Goal: Information Seeking & Learning: Compare options

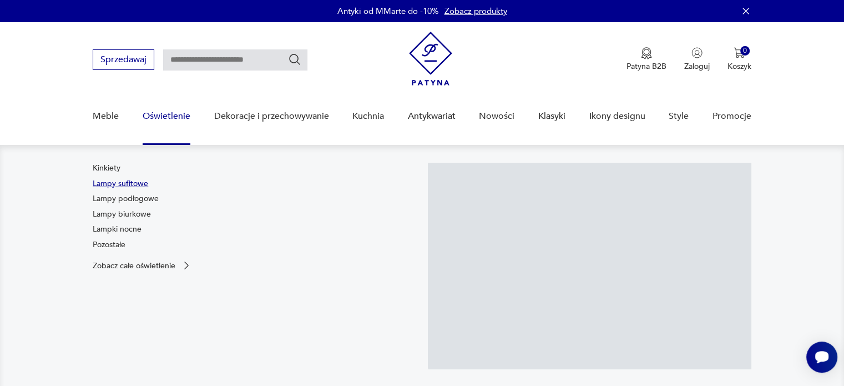
click at [114, 182] on link "Lampy sufitowe" at bounding box center [121, 183] width 56 height 11
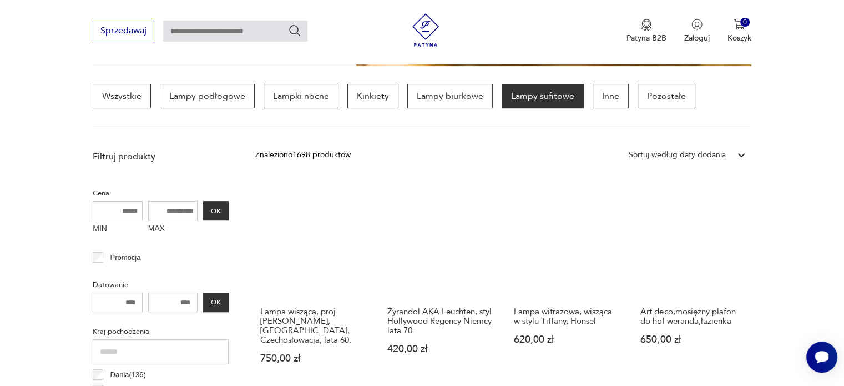
scroll to position [238, 0]
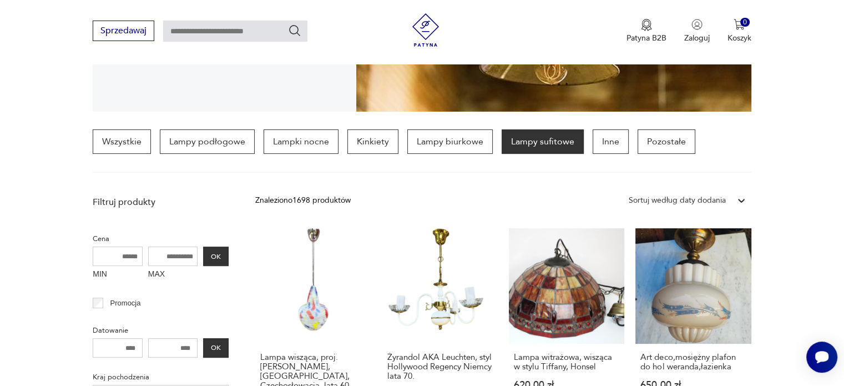
click at [729, 204] on div "Sortuj według daty dodania" at bounding box center [677, 200] width 108 height 14
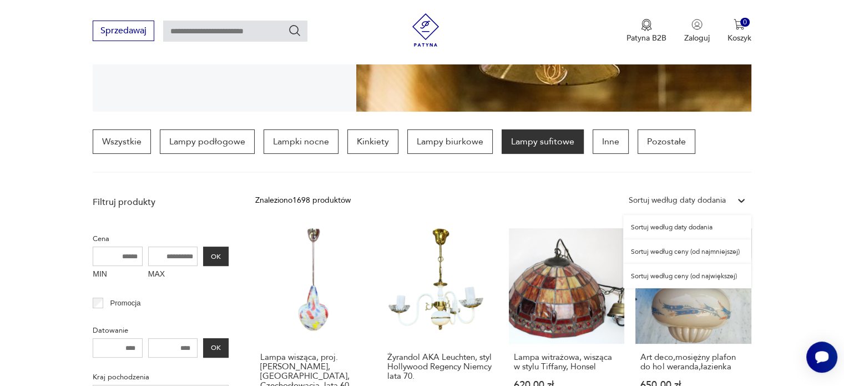
click at [683, 255] on div "Sortuj według ceny (od najmniejszej)" at bounding box center [687, 251] width 128 height 24
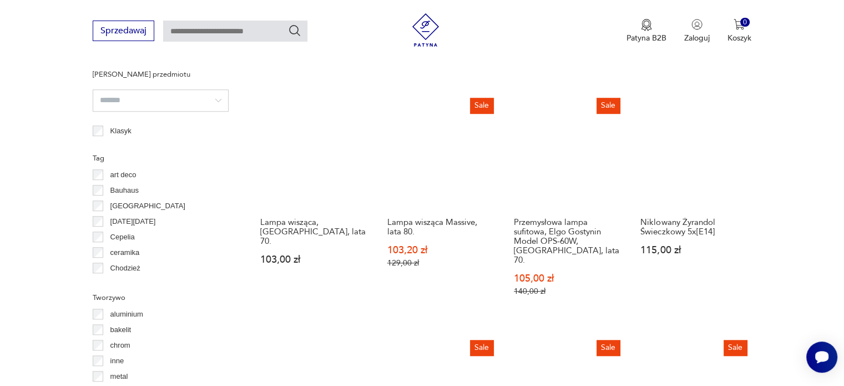
scroll to position [483, 0]
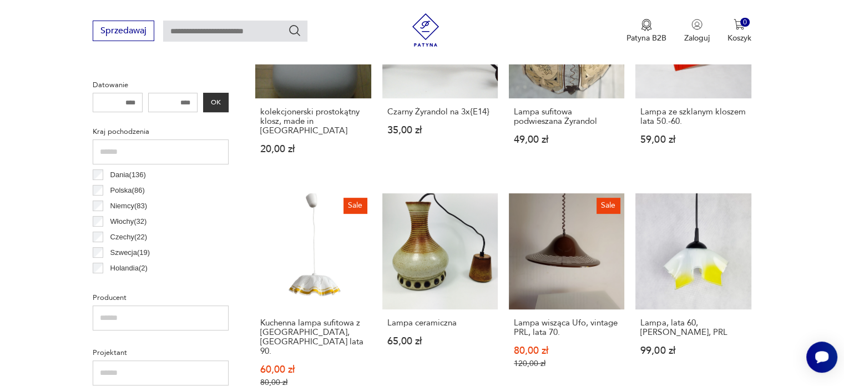
click at [105, 175] on label "Dania ( 136 )" at bounding box center [124, 175] width 43 height 16
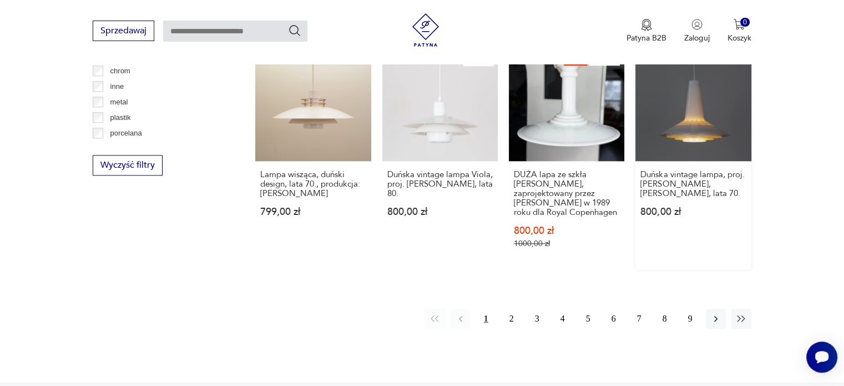
scroll to position [1149, 0]
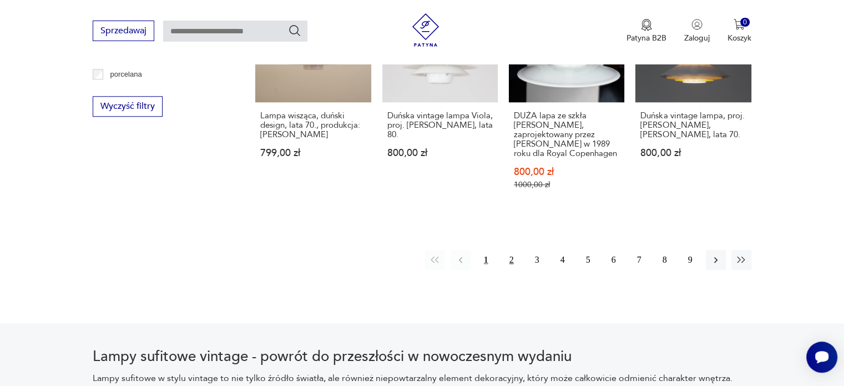
click at [507, 259] on button "2" at bounding box center [512, 260] width 20 height 20
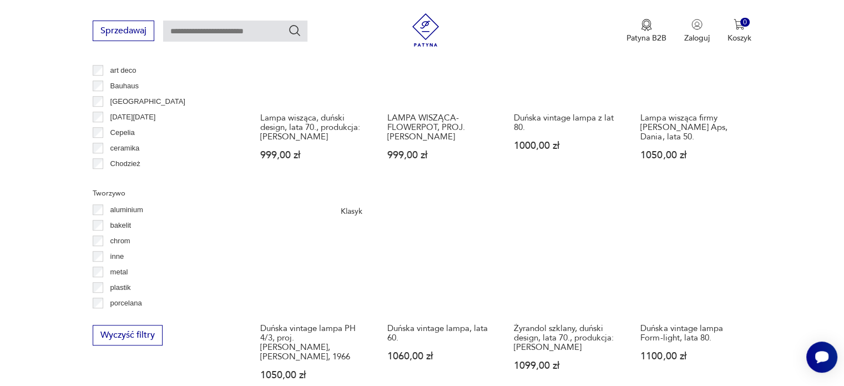
scroll to position [1038, 0]
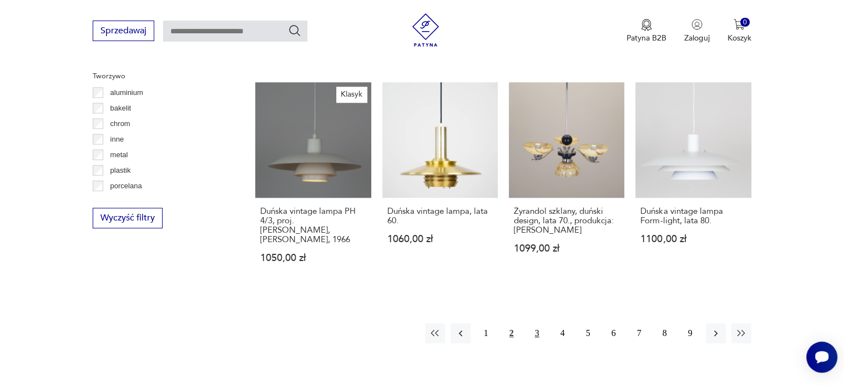
click at [535, 323] on button "3" at bounding box center [537, 333] width 20 height 20
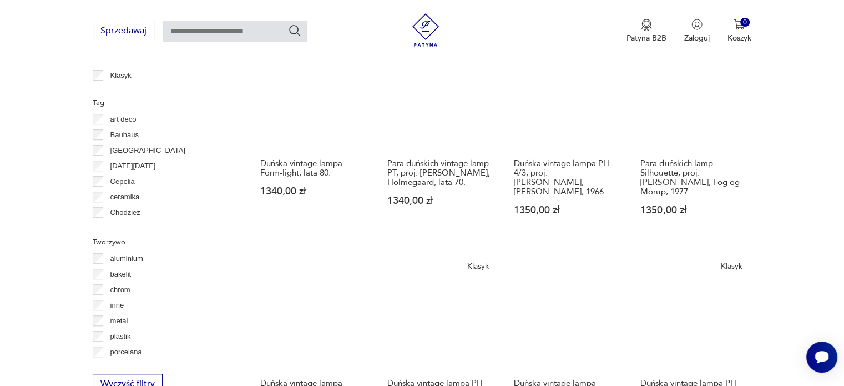
scroll to position [1038, 0]
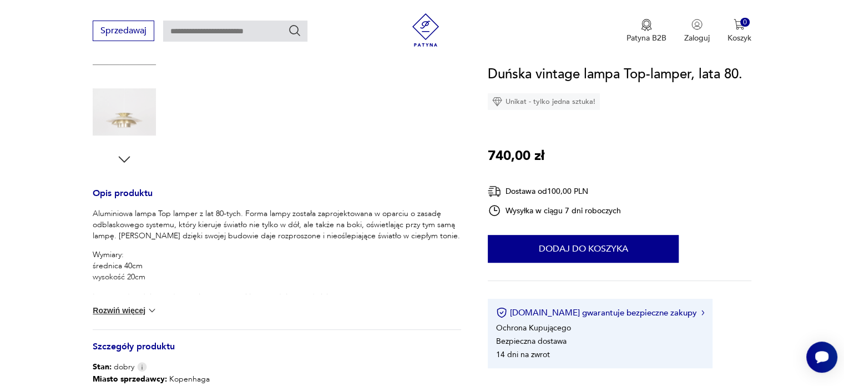
scroll to position [389, 0]
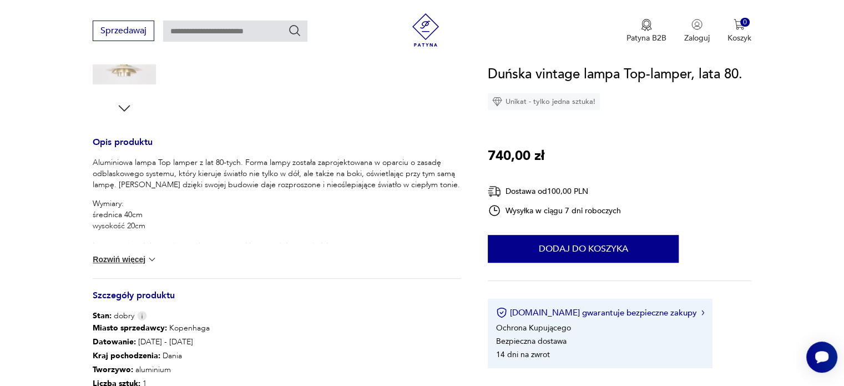
click at [109, 259] on button "Rozwiń więcej" at bounding box center [125, 259] width 64 height 11
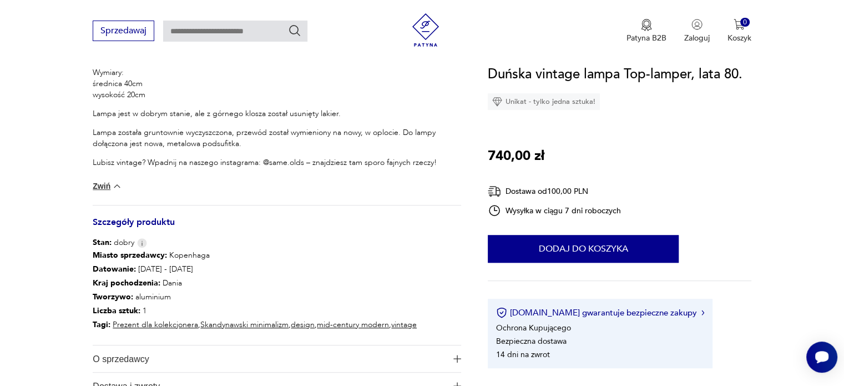
scroll to position [555, 0]
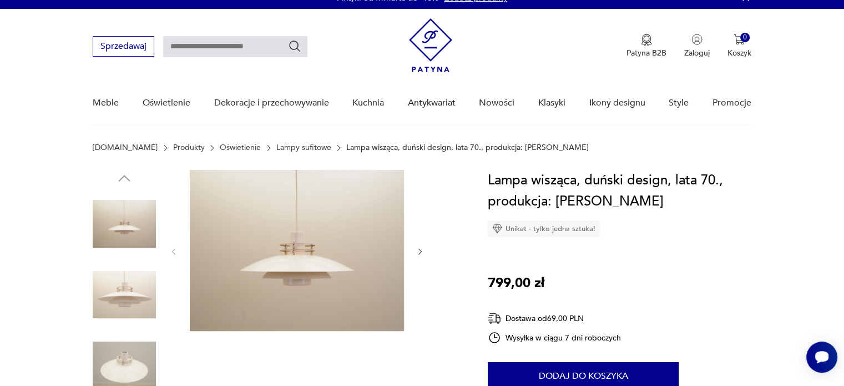
scroll to position [56, 0]
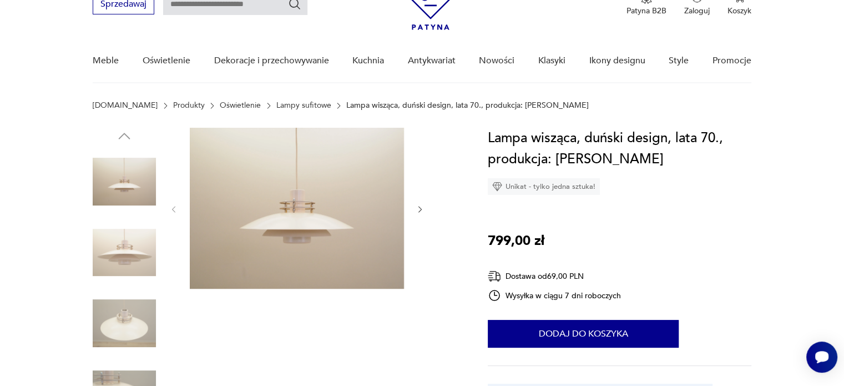
click at [114, 247] on img at bounding box center [124, 252] width 63 height 63
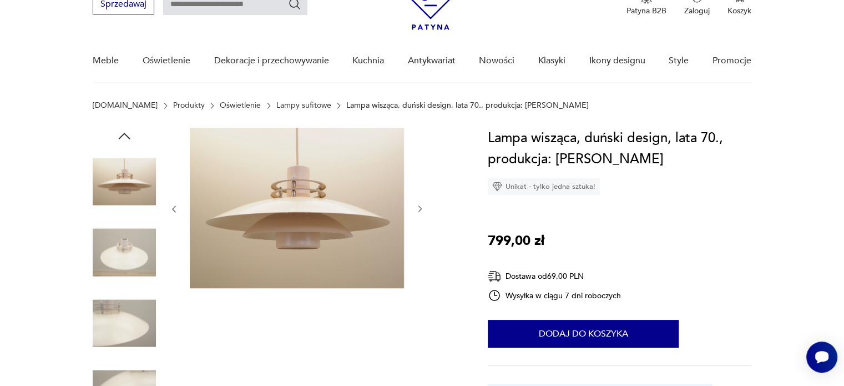
click at [114, 288] on div at bounding box center [124, 218] width 63 height 278
click at [111, 259] on img at bounding box center [124, 252] width 63 height 63
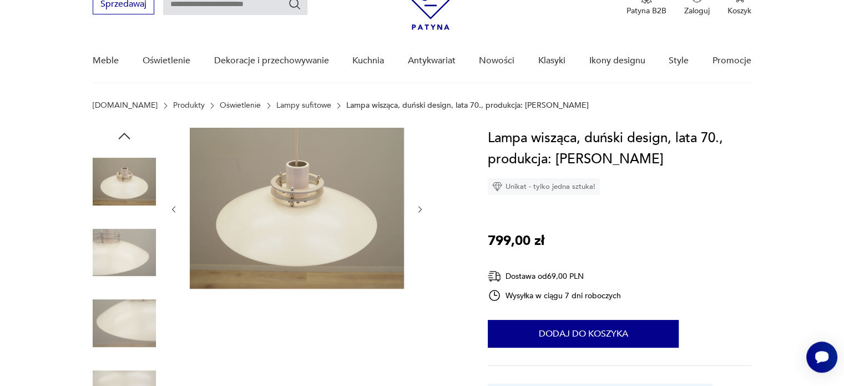
click at [111, 259] on img at bounding box center [124, 252] width 63 height 63
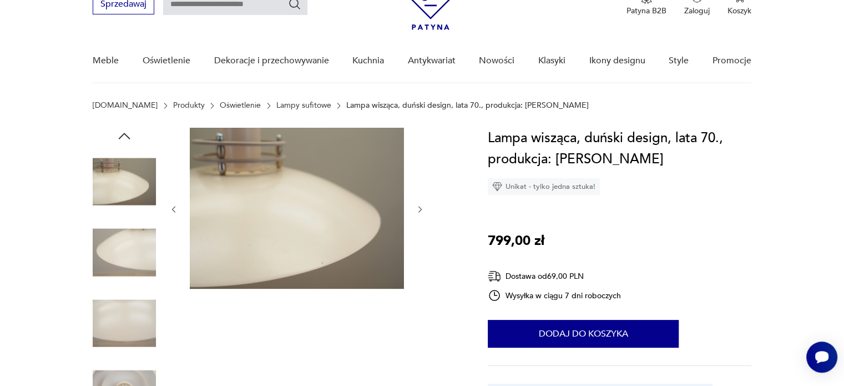
click at [111, 259] on img at bounding box center [124, 252] width 63 height 63
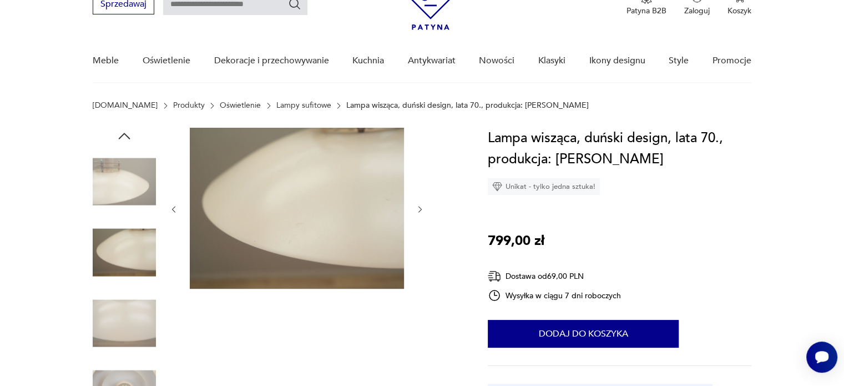
click at [111, 275] on img at bounding box center [124, 252] width 63 height 63
click at [115, 311] on img at bounding box center [124, 322] width 63 height 63
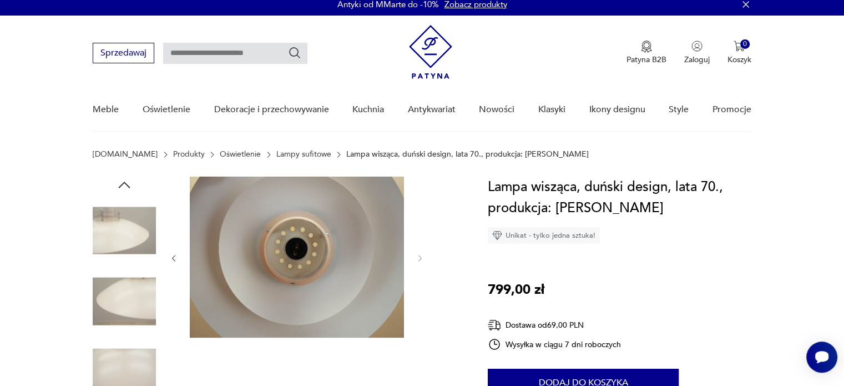
scroll to position [0, 0]
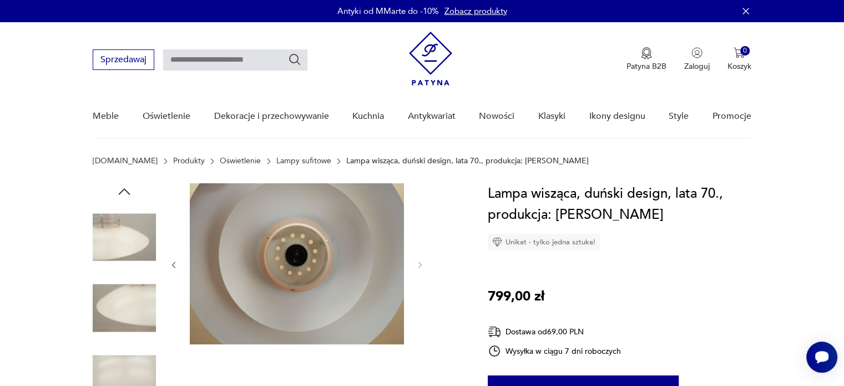
click at [128, 226] on img at bounding box center [124, 236] width 63 height 63
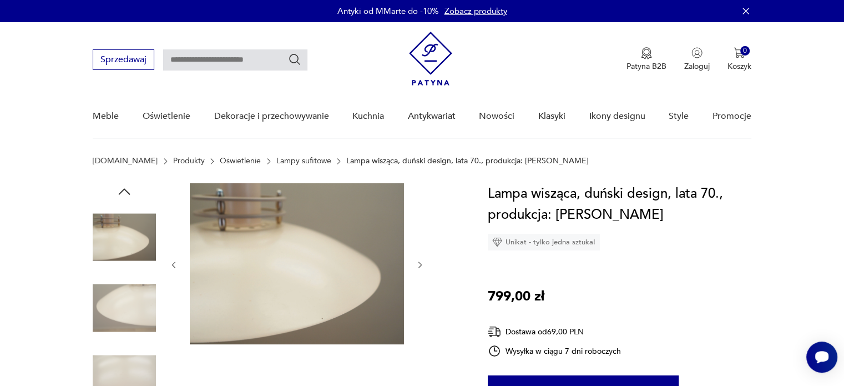
click at [129, 195] on icon "button" at bounding box center [124, 191] width 17 height 17
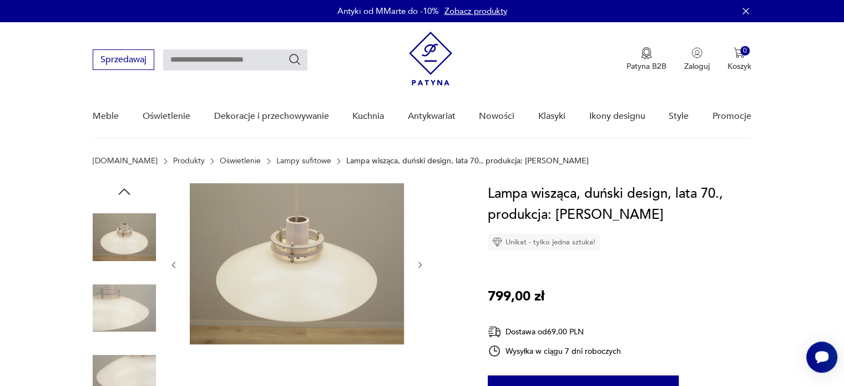
click at [129, 195] on icon "button" at bounding box center [124, 191] width 17 height 17
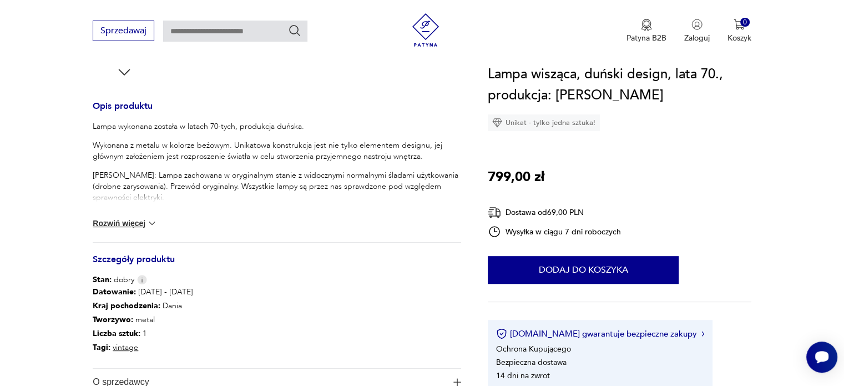
scroll to position [500, 0]
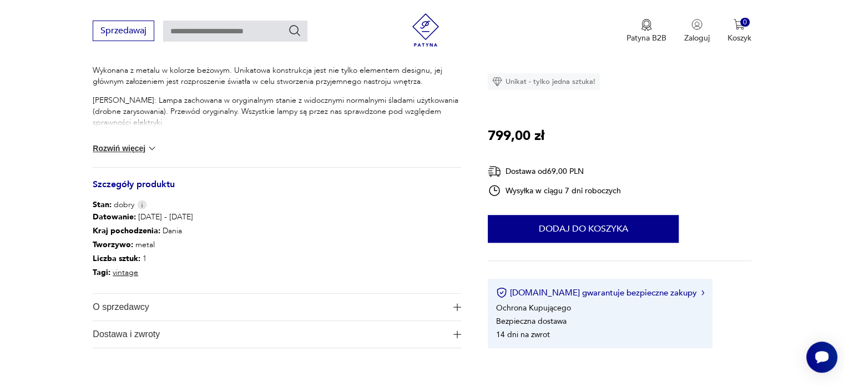
click at [154, 305] on span "O sprzedawcy" at bounding box center [269, 307] width 353 height 27
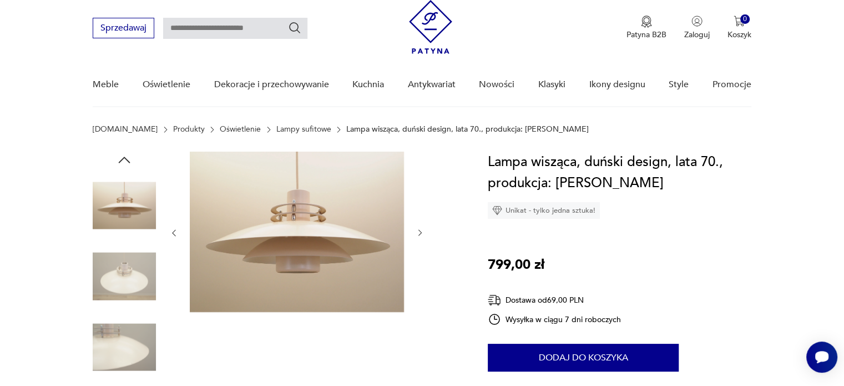
scroll to position [0, 0]
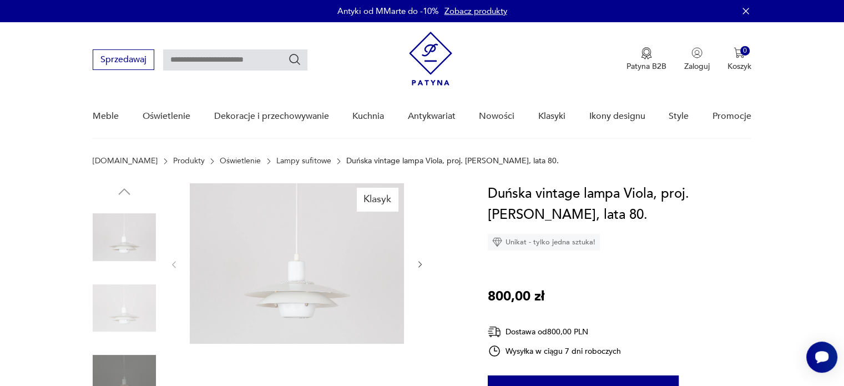
scroll to position [56, 0]
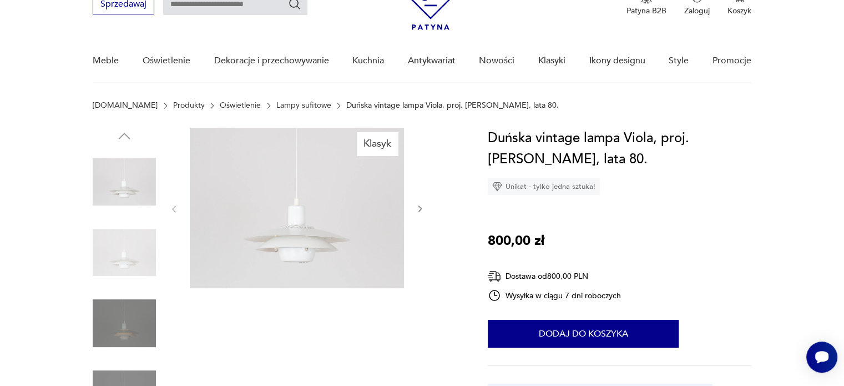
click at [123, 244] on img at bounding box center [124, 252] width 63 height 63
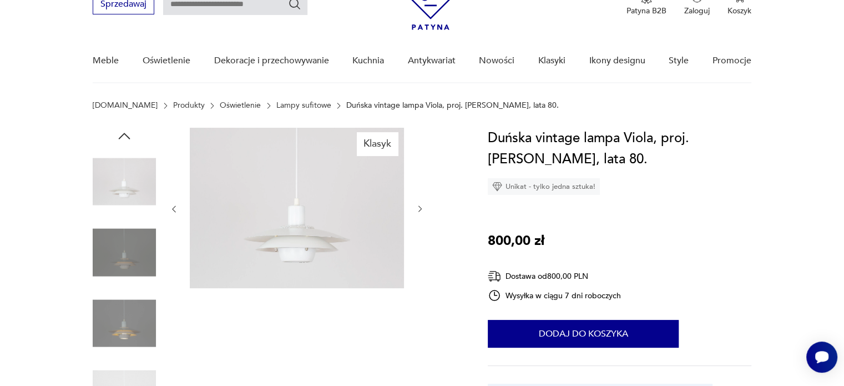
click at [123, 244] on img at bounding box center [124, 252] width 63 height 63
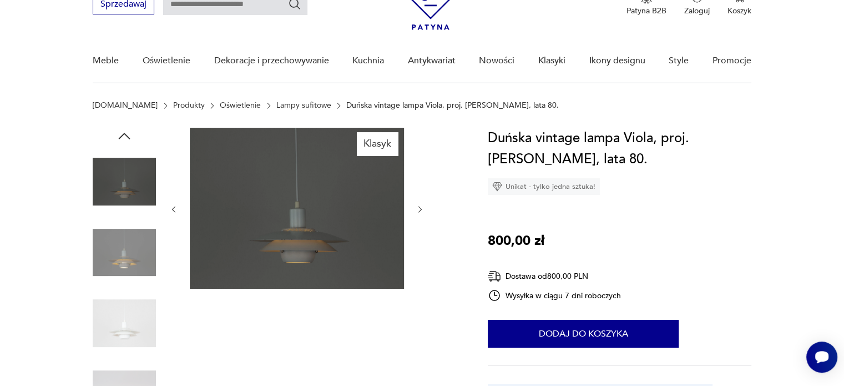
click at [123, 244] on img at bounding box center [124, 252] width 63 height 63
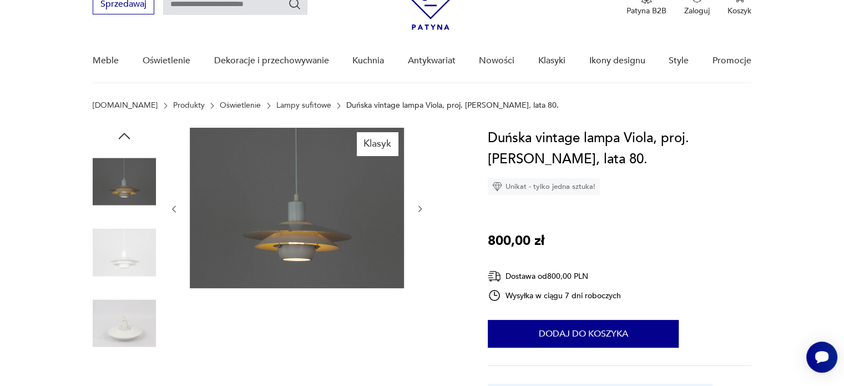
click at [123, 244] on img at bounding box center [124, 252] width 63 height 63
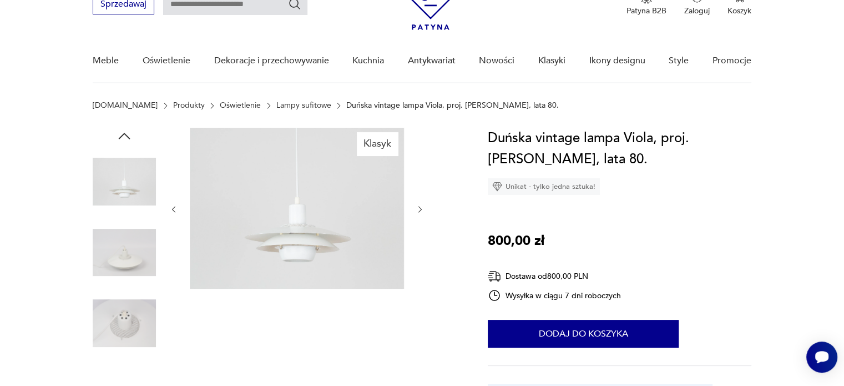
click at [123, 244] on img at bounding box center [124, 252] width 63 height 63
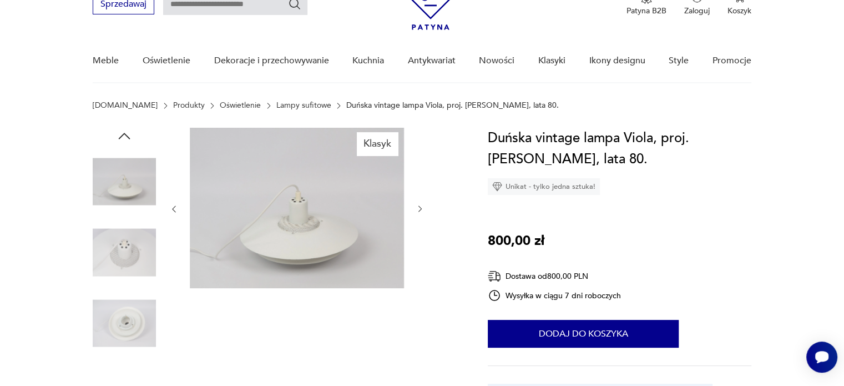
click at [123, 244] on img at bounding box center [124, 252] width 63 height 63
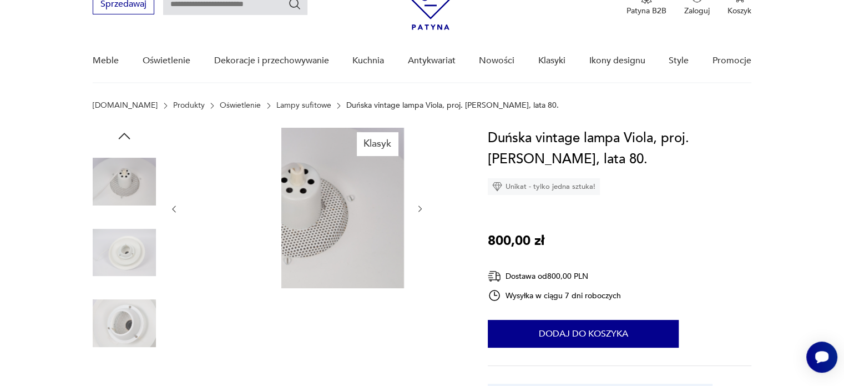
click at [123, 244] on img at bounding box center [124, 252] width 63 height 63
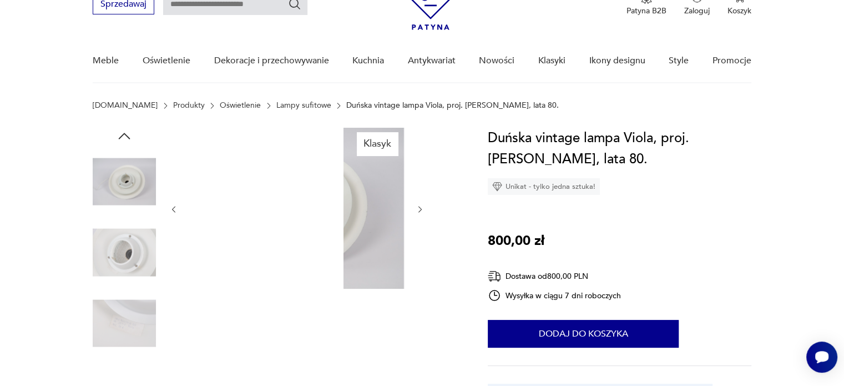
click at [123, 244] on img at bounding box center [124, 252] width 63 height 63
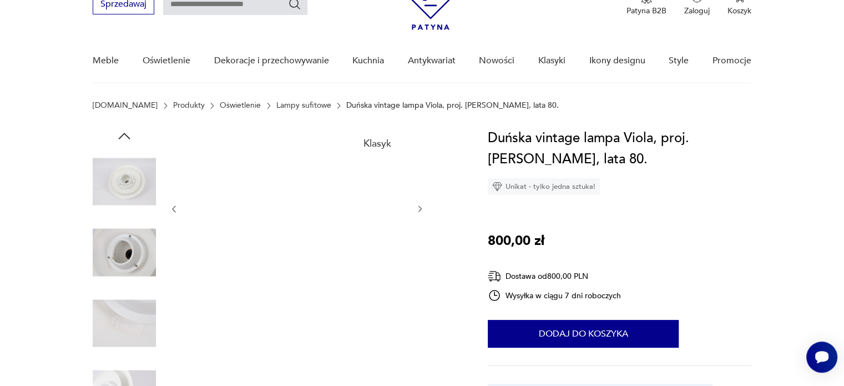
click at [117, 327] on img at bounding box center [124, 322] width 63 height 63
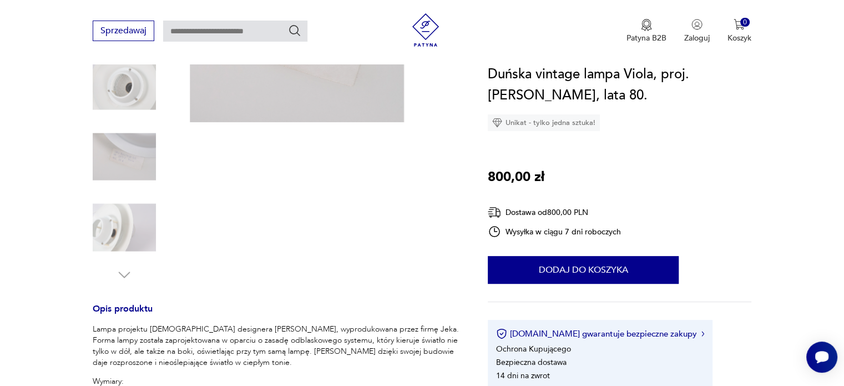
click at [114, 239] on img at bounding box center [124, 227] width 63 height 63
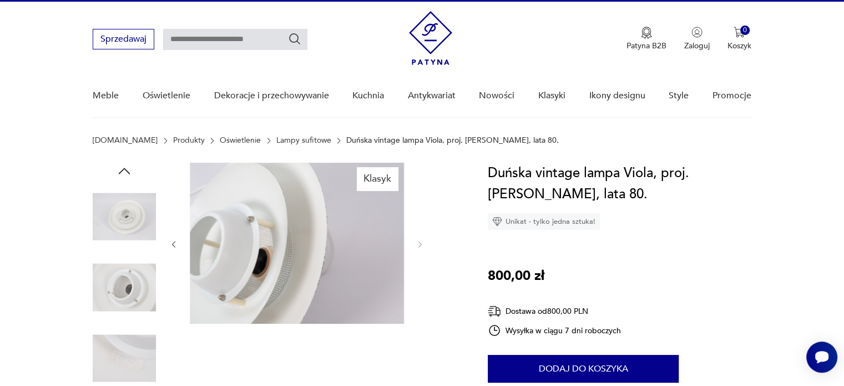
scroll to position [0, 0]
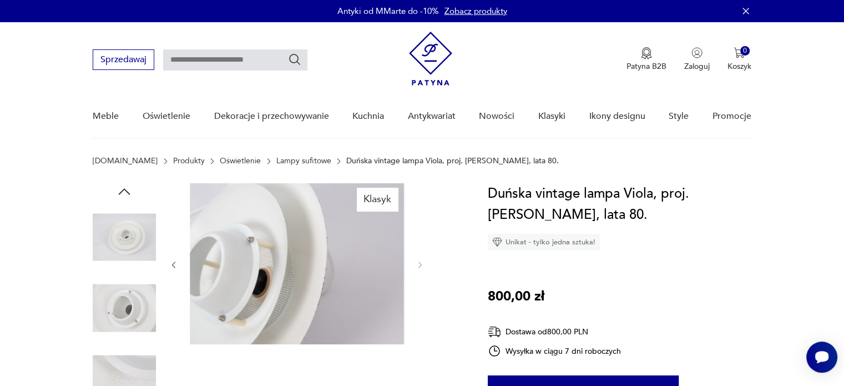
click at [123, 187] on icon "button" at bounding box center [124, 191] width 17 height 17
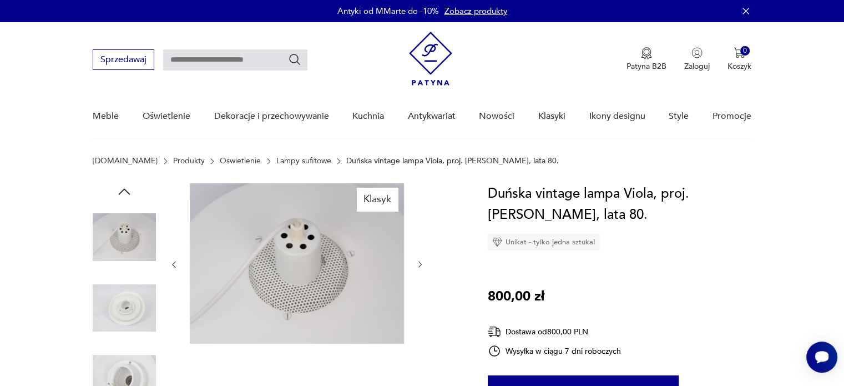
click at [123, 187] on icon "button" at bounding box center [124, 191] width 17 height 17
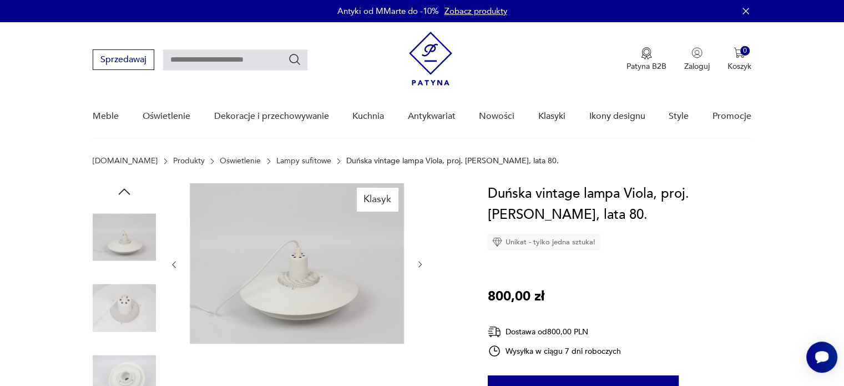
click at [123, 187] on icon "button" at bounding box center [124, 191] width 17 height 17
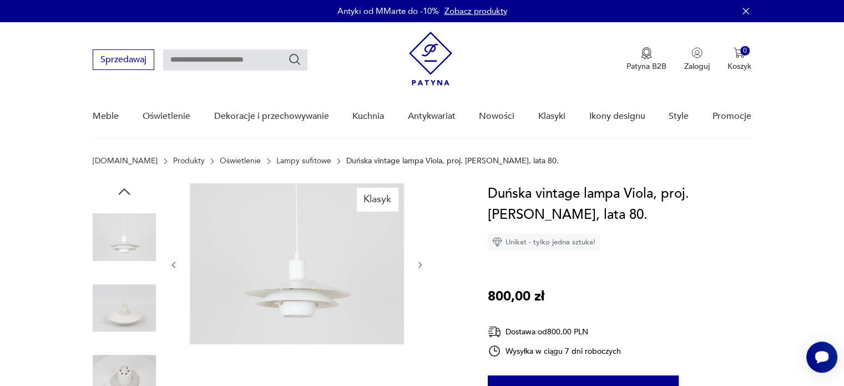
click at [123, 187] on icon "button" at bounding box center [124, 191] width 17 height 17
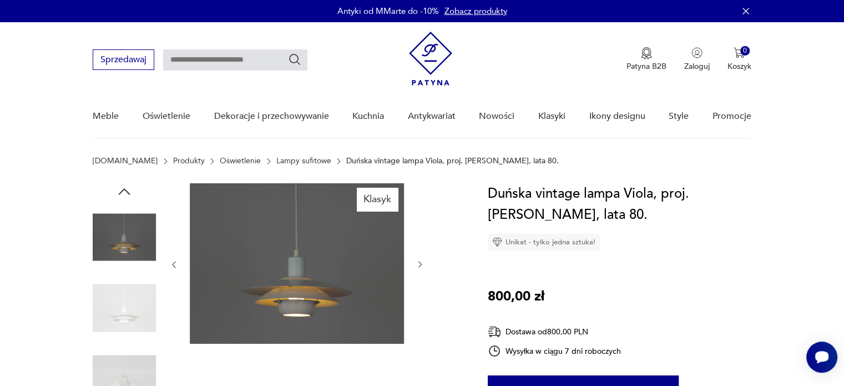
click at [123, 187] on icon "button" at bounding box center [124, 191] width 17 height 17
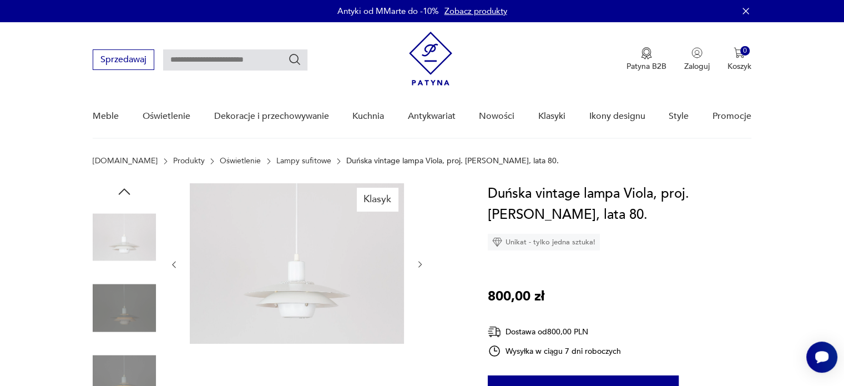
click at [123, 187] on icon "button" at bounding box center [124, 191] width 17 height 17
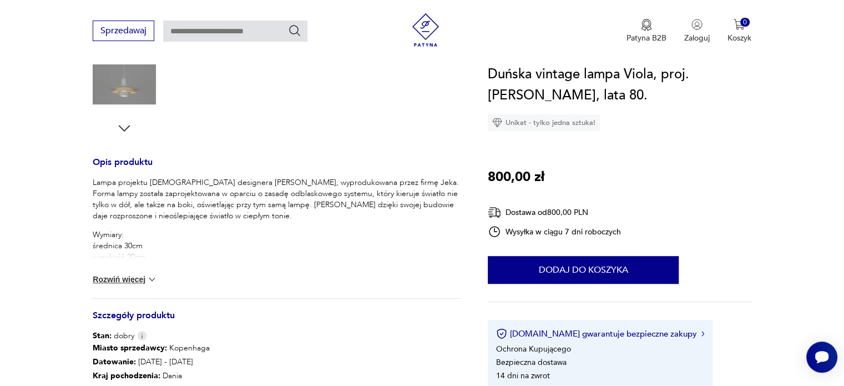
scroll to position [389, 0]
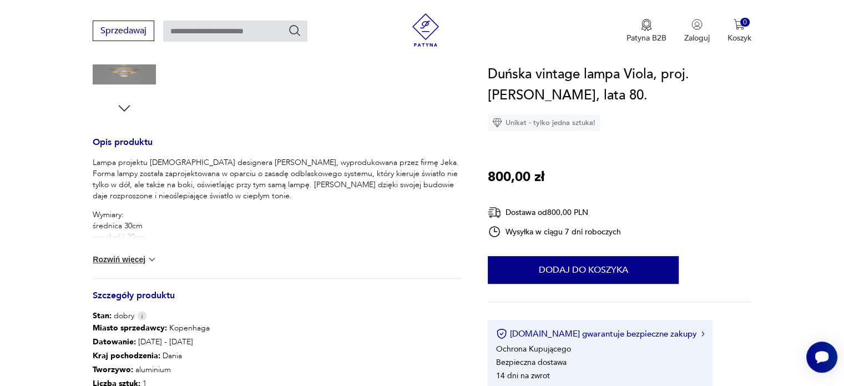
click at [132, 257] on button "Rozwiń więcej" at bounding box center [125, 259] width 64 height 11
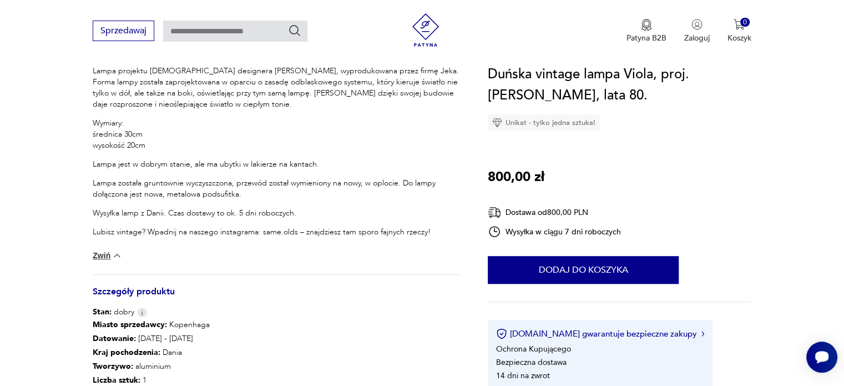
scroll to position [555, 0]
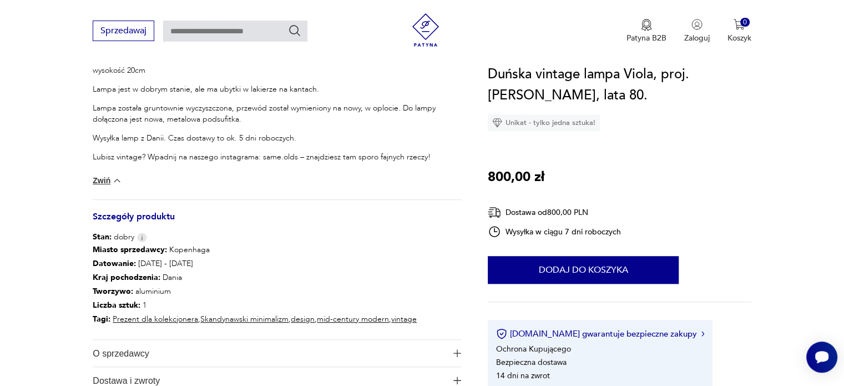
click at [137, 239] on img at bounding box center [142, 237] width 10 height 9
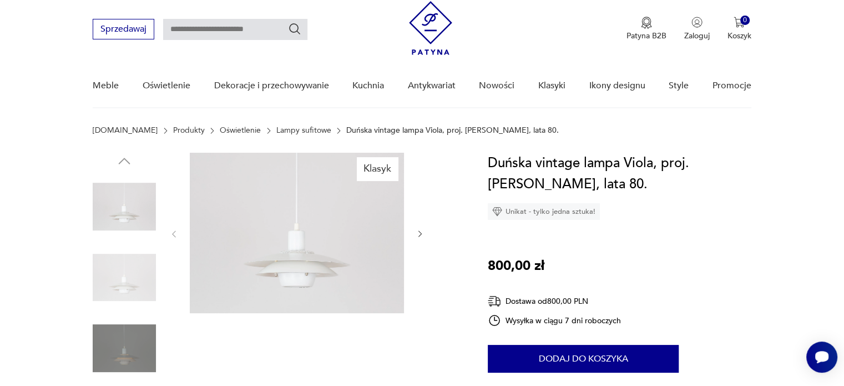
scroll to position [0, 0]
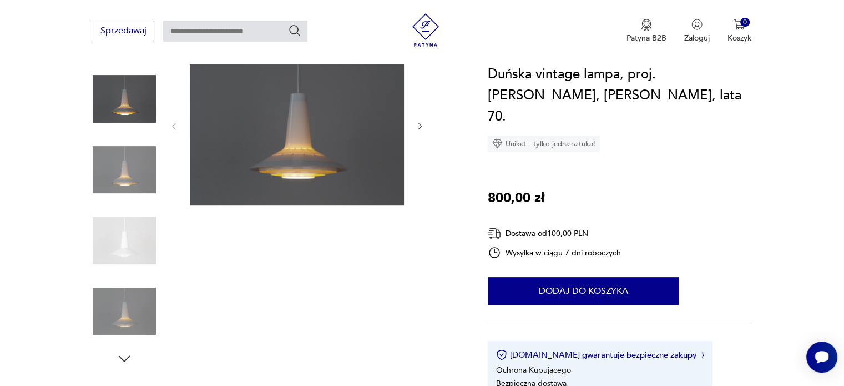
scroll to position [167, 0]
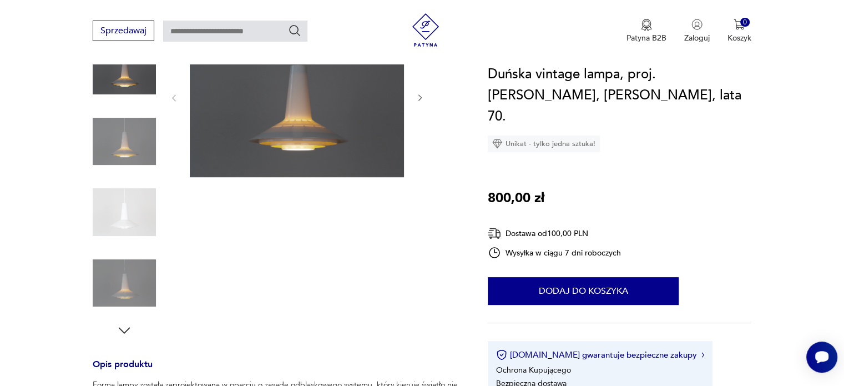
click at [125, 148] on img at bounding box center [124, 141] width 63 height 63
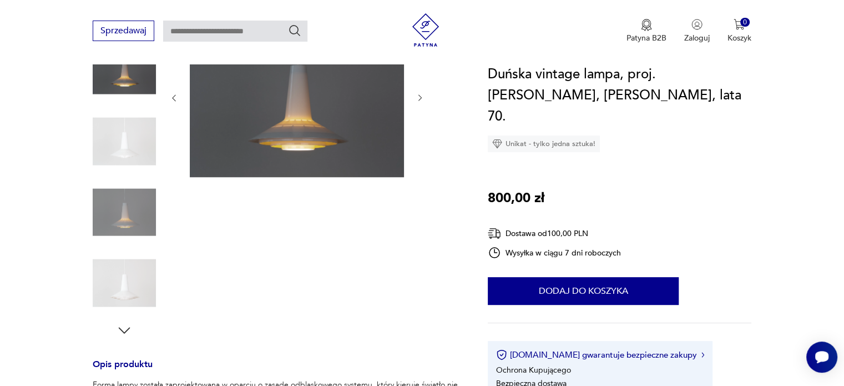
click at [125, 166] on img at bounding box center [124, 141] width 63 height 63
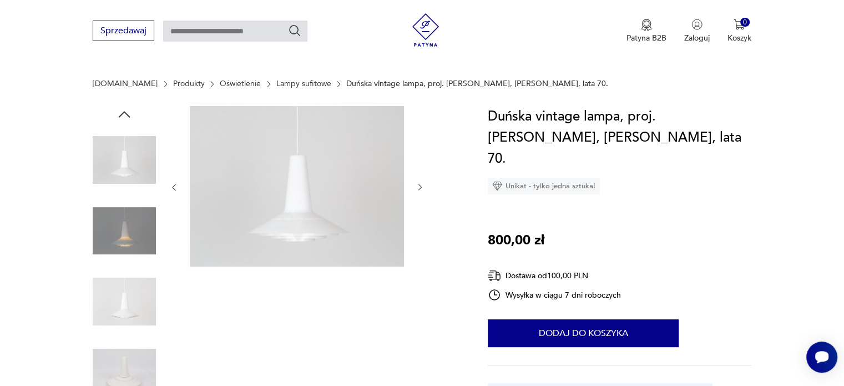
scroll to position [56, 0]
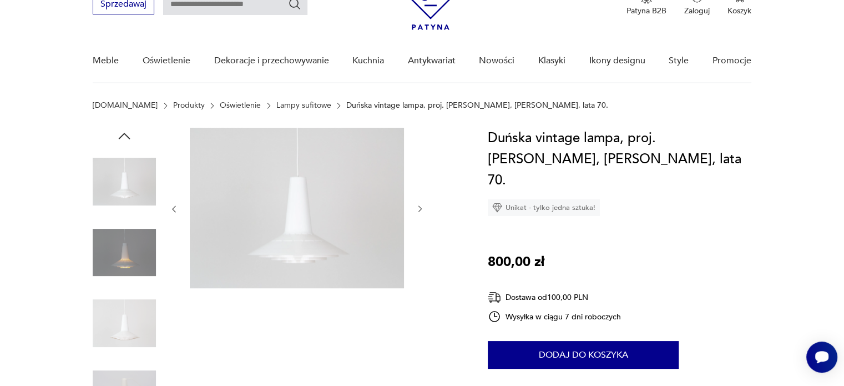
click at [417, 204] on icon "button" at bounding box center [420, 208] width 9 height 9
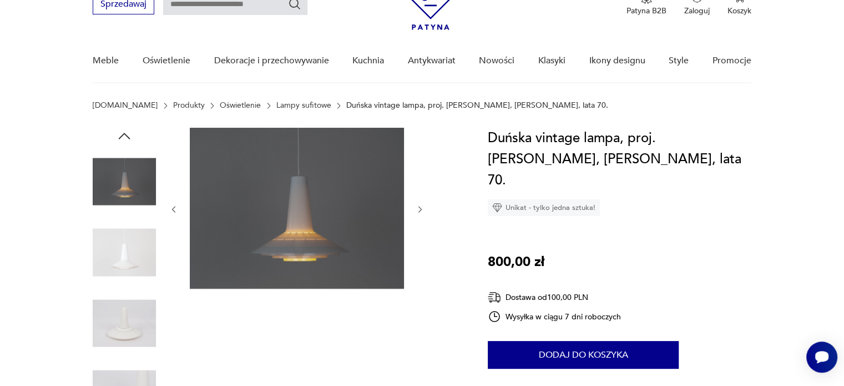
click at [417, 205] on icon "button" at bounding box center [420, 209] width 9 height 9
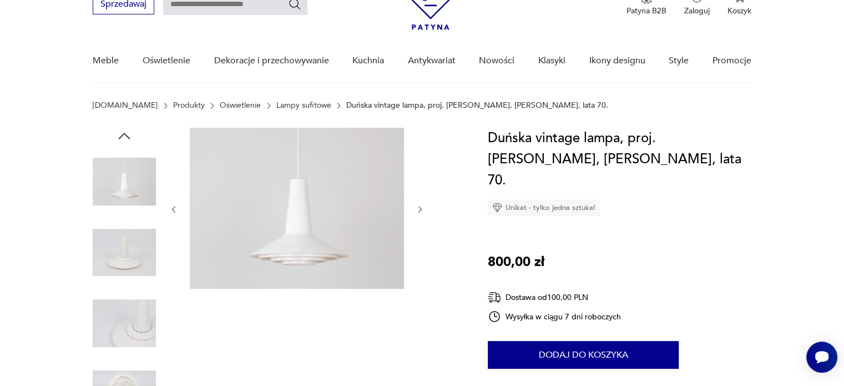
click at [417, 205] on icon "button" at bounding box center [420, 209] width 9 height 9
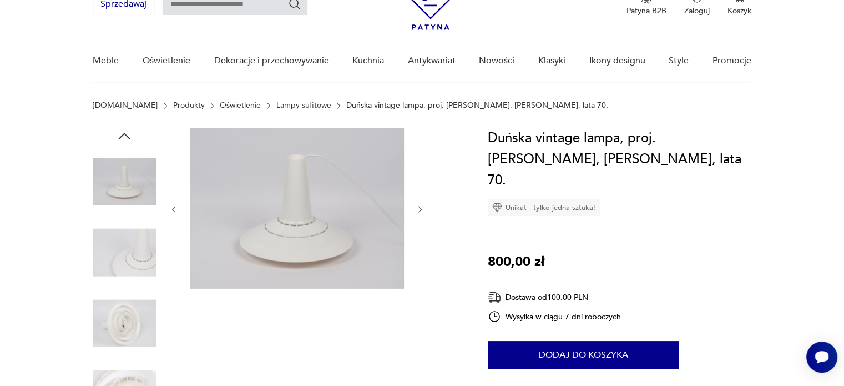
click at [423, 210] on icon "button" at bounding box center [420, 209] width 9 height 9
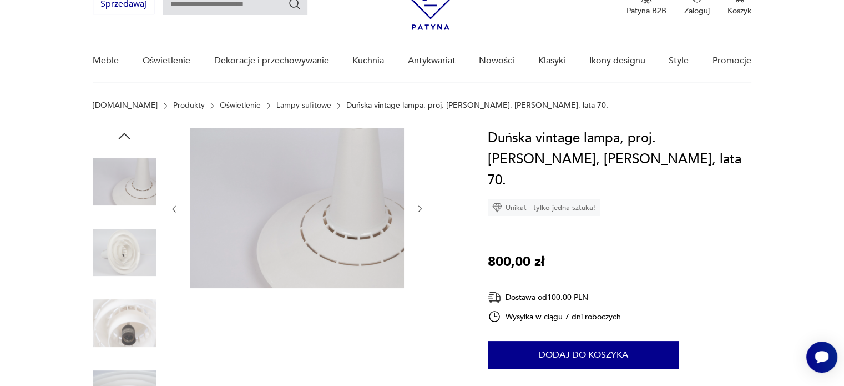
click at [423, 210] on icon "button" at bounding box center [420, 208] width 9 height 9
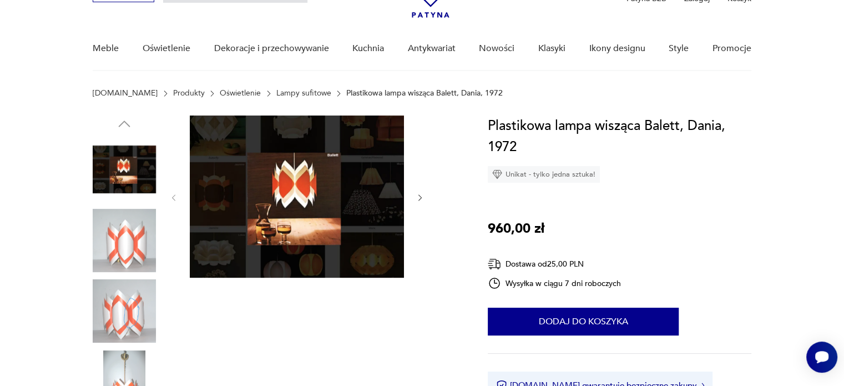
scroll to position [111, 0]
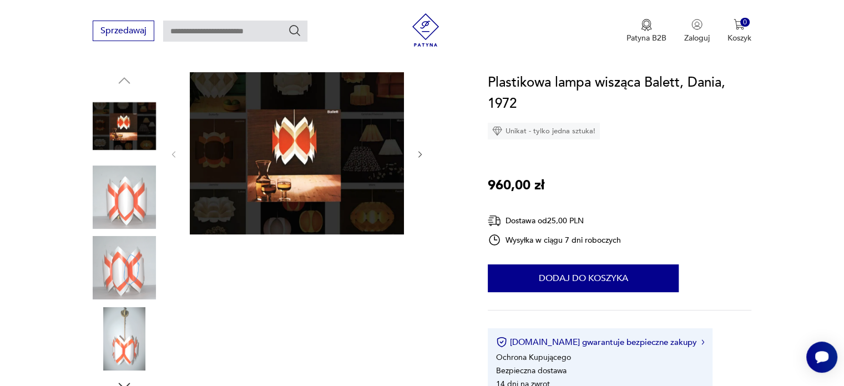
click at [144, 192] on img at bounding box center [124, 196] width 63 height 63
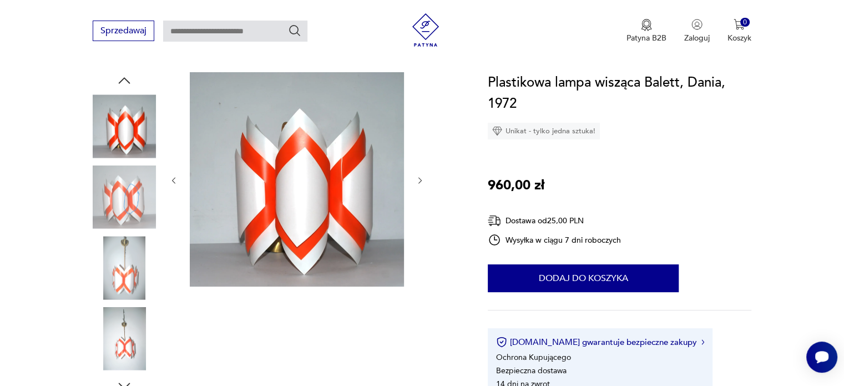
click at [144, 192] on img at bounding box center [124, 196] width 63 height 63
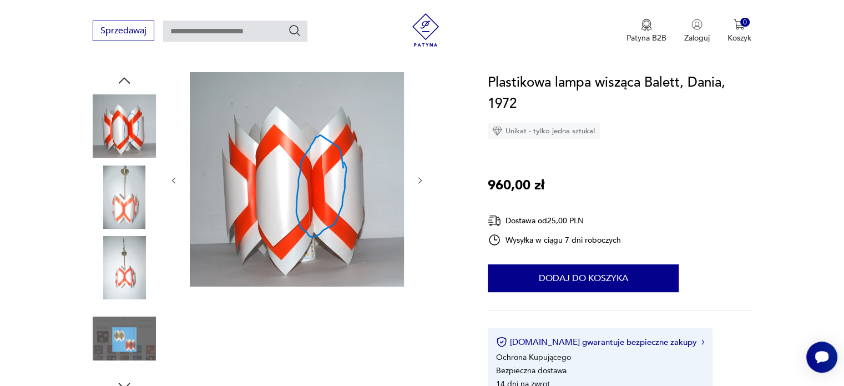
click at [144, 192] on img at bounding box center [124, 196] width 63 height 63
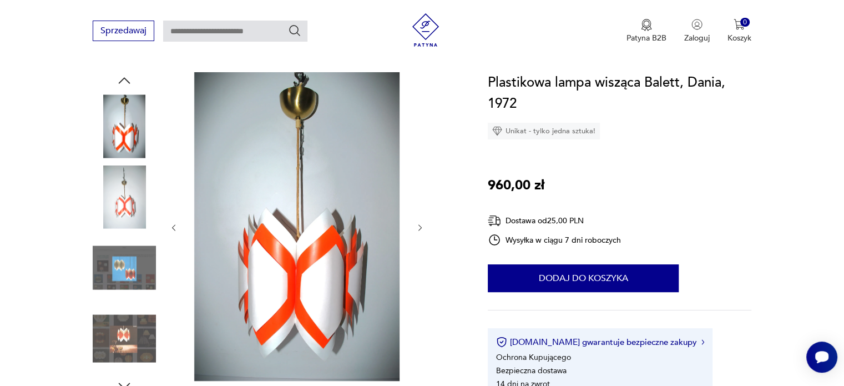
click at [144, 192] on img at bounding box center [124, 196] width 63 height 63
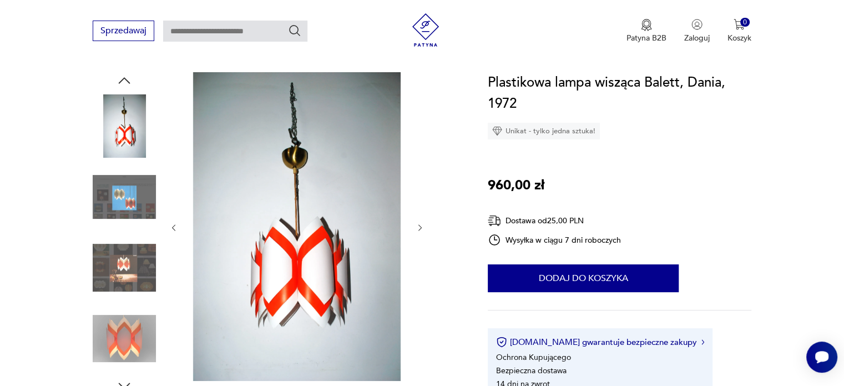
click at [144, 192] on img at bounding box center [124, 196] width 63 height 63
